Goal: Task Accomplishment & Management: Manage account settings

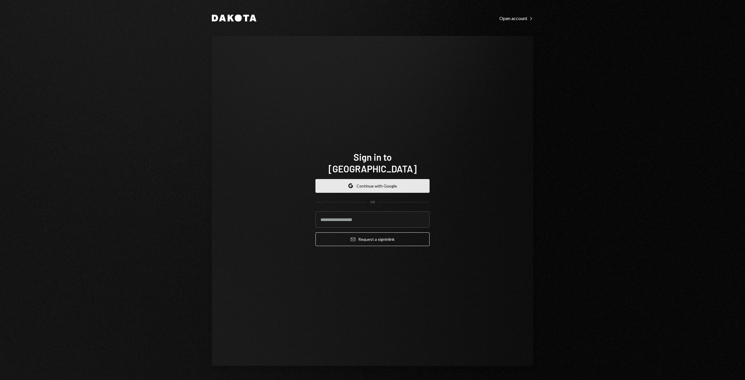
click at [373, 179] on button "Google Continue with Google" at bounding box center [373, 186] width 114 height 14
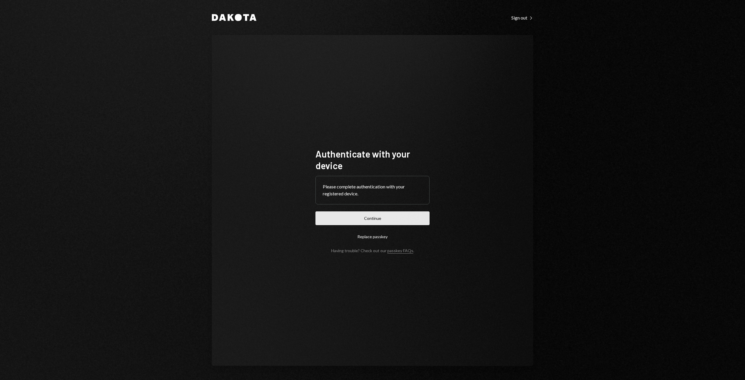
click at [390, 217] on button "Continue" at bounding box center [373, 218] width 114 height 14
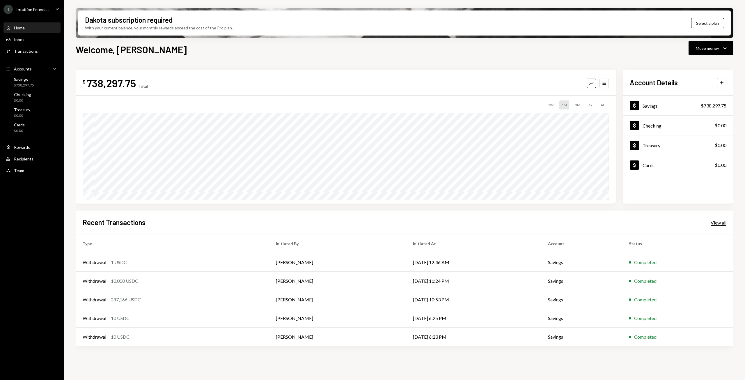
click at [715, 221] on div "View all" at bounding box center [719, 223] width 16 height 6
